Goal: Check status: Check status

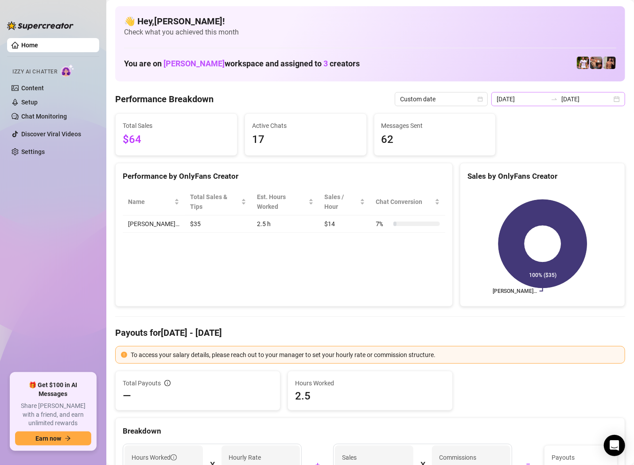
click at [616, 103] on div "[DATE] [DATE]" at bounding box center [558, 99] width 134 height 14
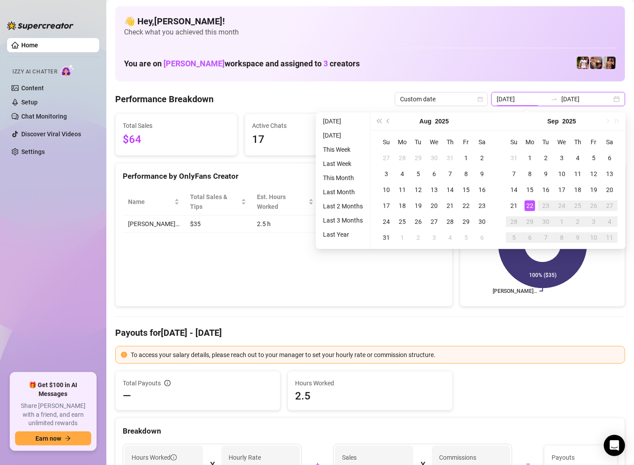
type input "[DATE]"
click at [526, 205] on div "22" at bounding box center [529, 206] width 11 height 11
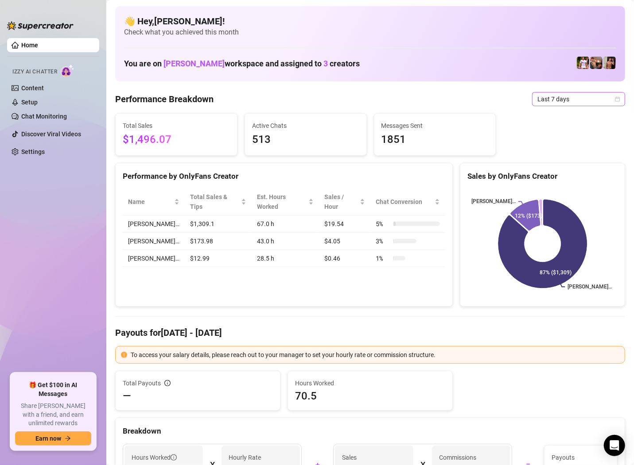
click at [555, 97] on span "Last 7 days" at bounding box center [578, 99] width 82 height 13
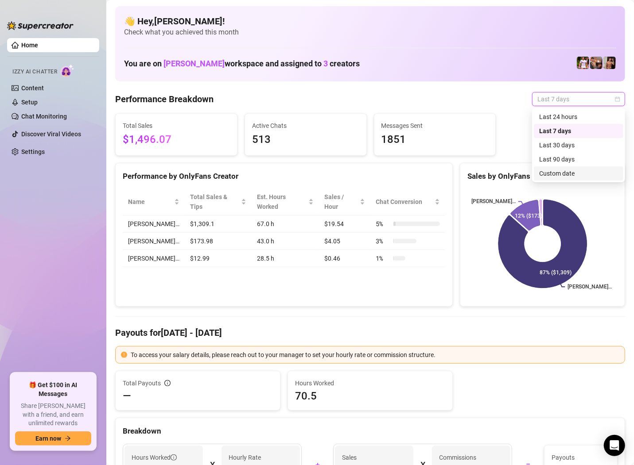
click at [549, 171] on div "Custom date" at bounding box center [578, 174] width 79 height 10
type input "2025-09-09"
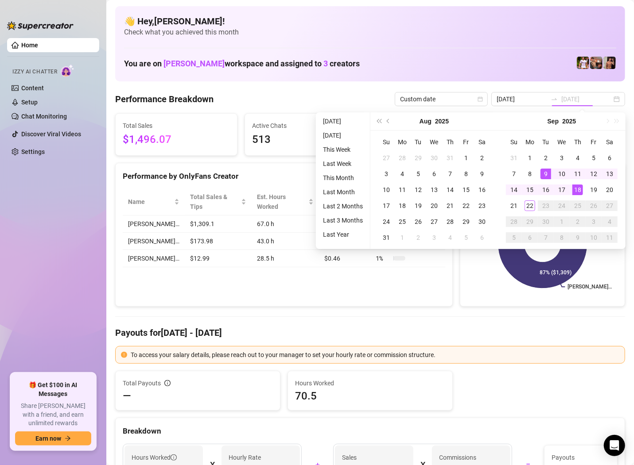
type input "[DATE]"
click at [528, 207] on div "22" at bounding box center [529, 206] width 11 height 11
type input "2025-09-09"
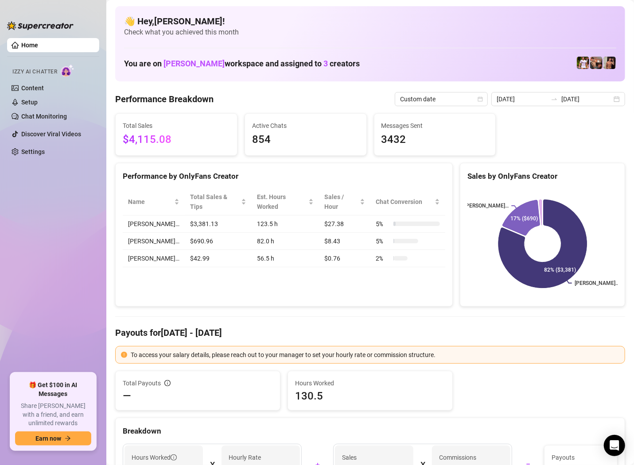
click at [607, 106] on div "Custom date 2025-09-09 2025-09-22" at bounding box center [510, 99] width 230 height 14
click at [620, 98] on div "2025-09-09 2025-09-22" at bounding box center [558, 99] width 134 height 14
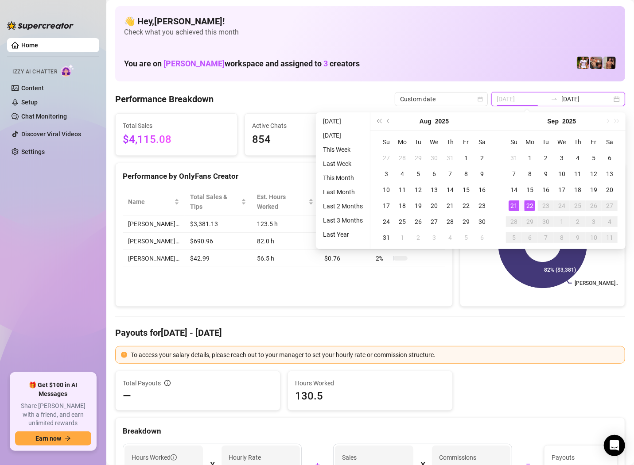
type input "[DATE]"
click at [527, 207] on div "22" at bounding box center [529, 206] width 11 height 11
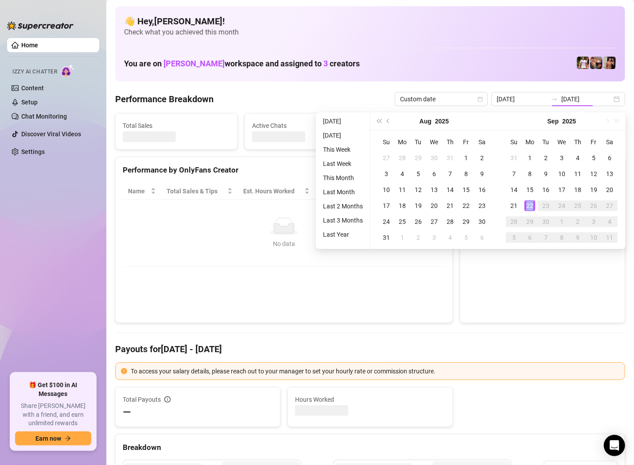
type input "[DATE]"
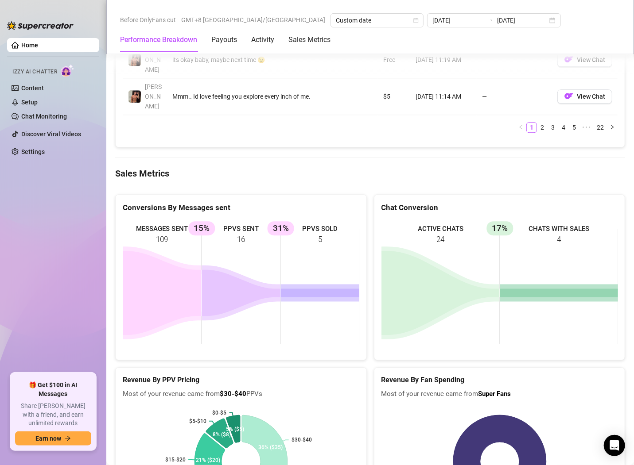
scroll to position [1172, 0]
